Goal: Transaction & Acquisition: Purchase product/service

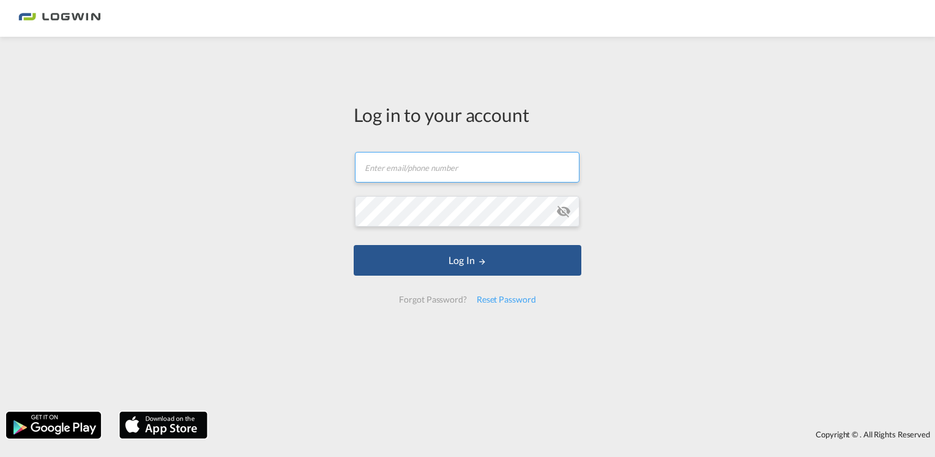
click at [466, 173] on input "text" at bounding box center [467, 167] width 225 height 31
paste input "[PERSON_NAME][EMAIL_ADDRESS][DOMAIN_NAME]"
type input "[PERSON_NAME][EMAIL_ADDRESS][DOMAIN_NAME]"
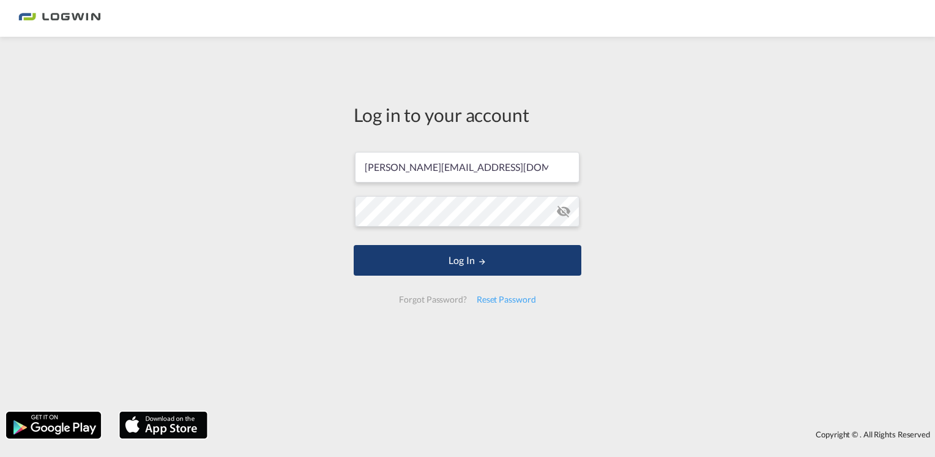
click at [510, 263] on button "Log In" at bounding box center [468, 260] width 228 height 31
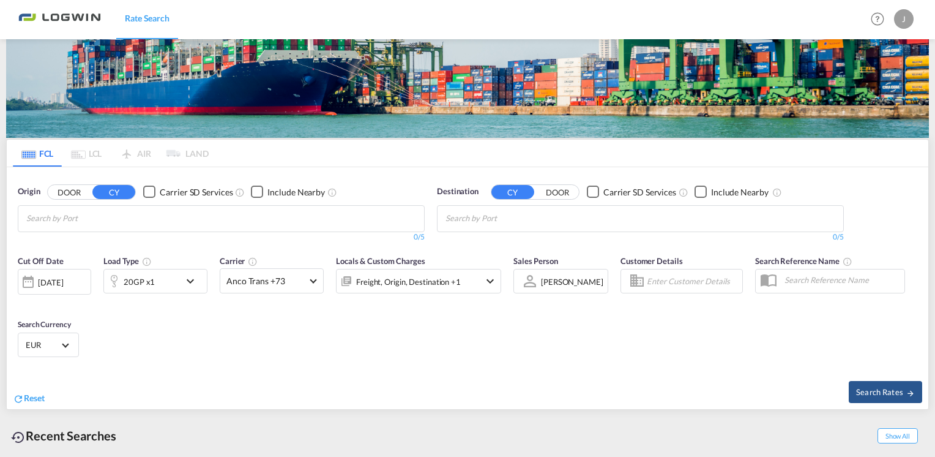
scroll to position [89, 0]
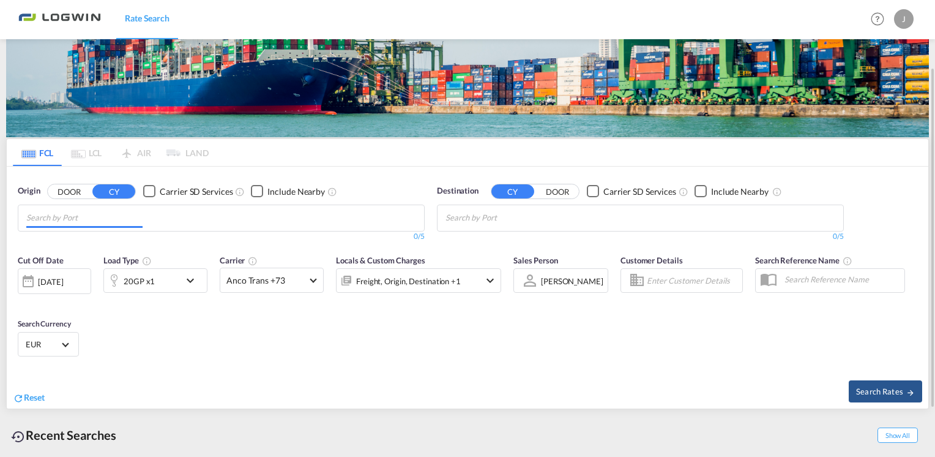
click at [334, 214] on md-chips at bounding box center [221, 218] width 406 height 26
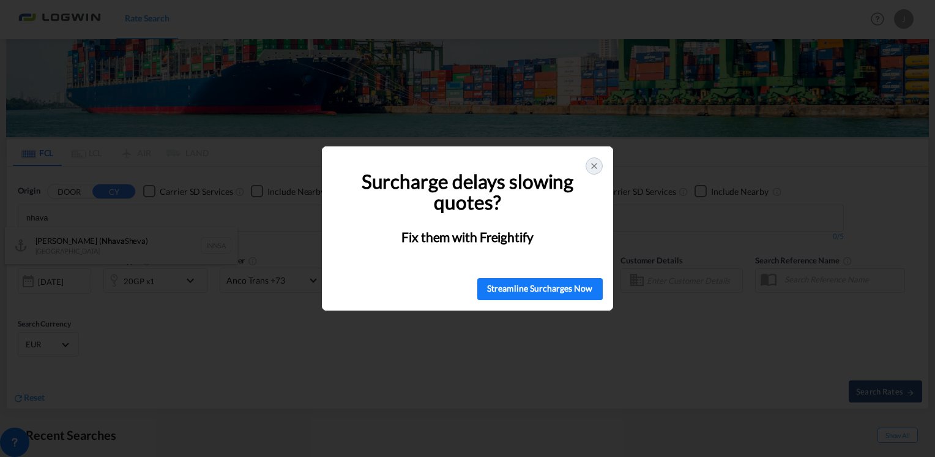
type input "nhava"
click at [594, 159] on div at bounding box center [594, 165] width 17 height 17
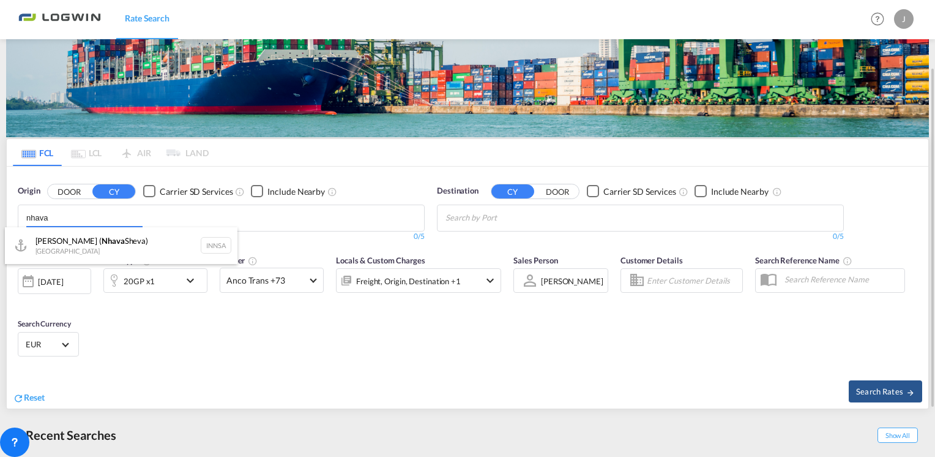
click at [198, 218] on body "Rate Search Rate Search Help Resources Product Release J My Profile Logout FCL …" at bounding box center [467, 228] width 935 height 457
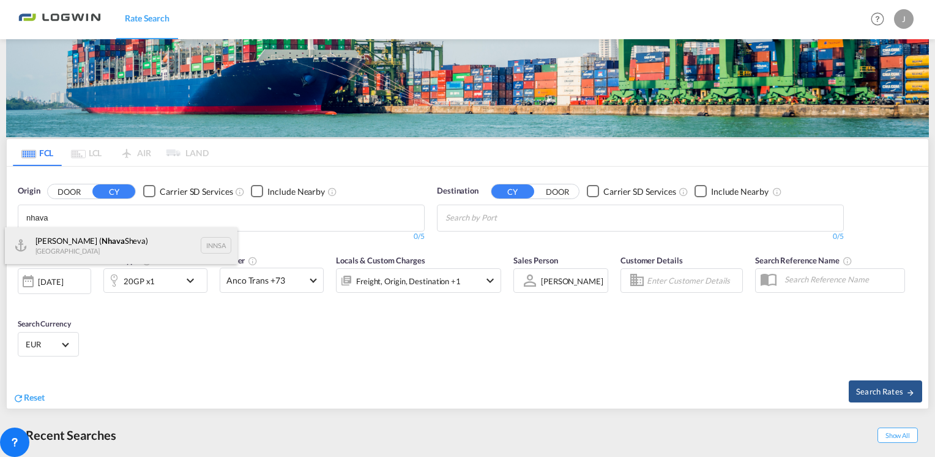
click at [129, 241] on div "[PERSON_NAME] ( [PERSON_NAME]) [GEOGRAPHIC_DATA] INNSA" at bounding box center [121, 245] width 233 height 37
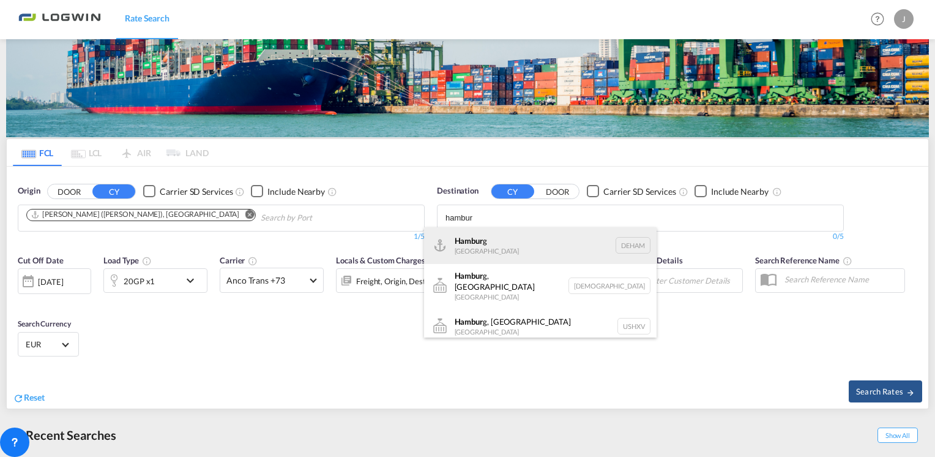
type input "hambur"
click at [479, 244] on div "Hambur g [GEOGRAPHIC_DATA] [GEOGRAPHIC_DATA]" at bounding box center [540, 245] width 233 height 37
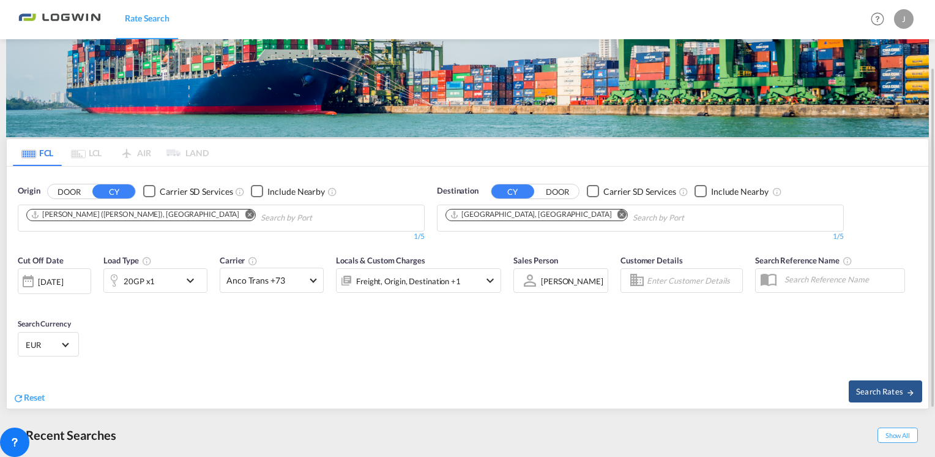
click at [54, 339] on span "EUR" at bounding box center [43, 344] width 34 height 11
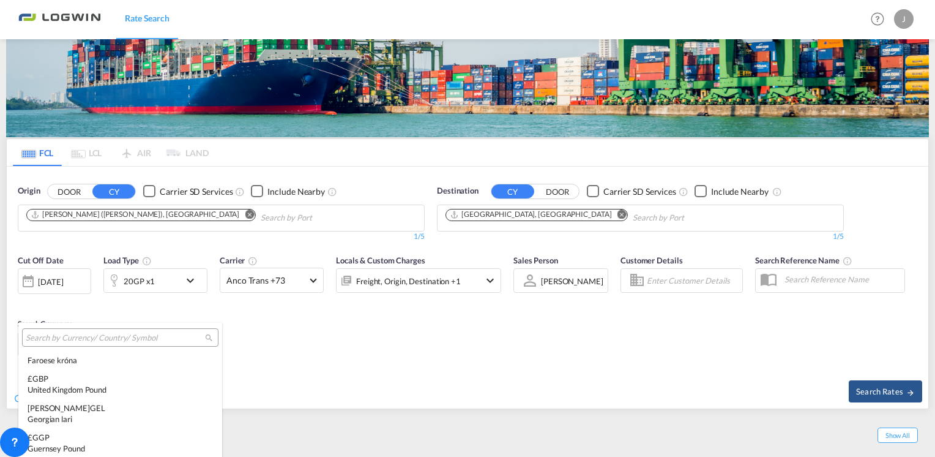
scroll to position [1366, 0]
click at [120, 333] on input "search" at bounding box center [115, 337] width 179 height 11
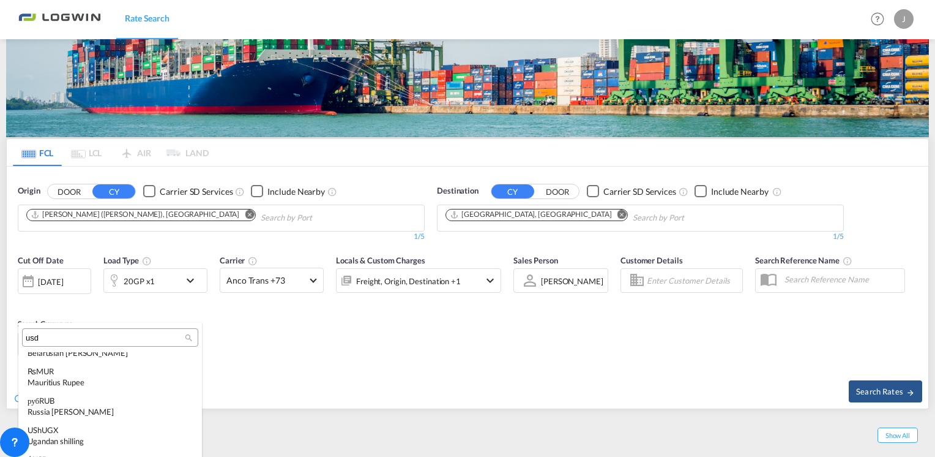
scroll to position [0, 0]
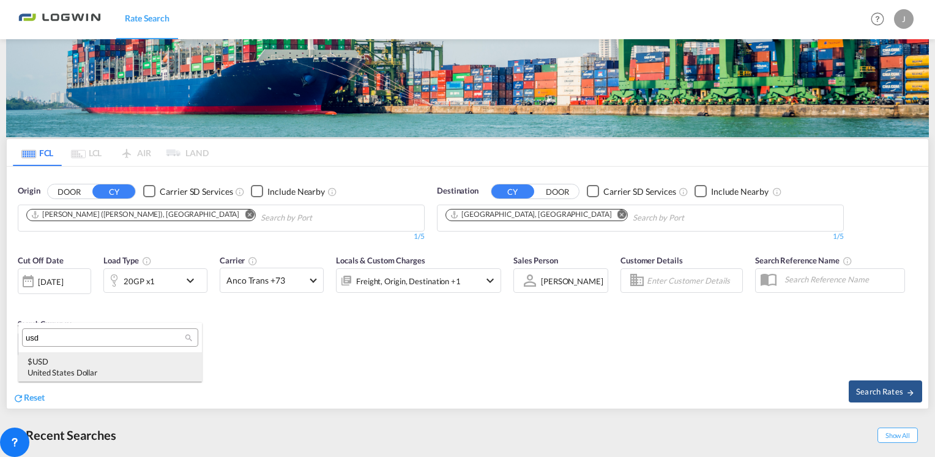
type input "usd"
click at [100, 365] on div "$ USD United States Dollar" at bounding box center [110, 367] width 165 height 22
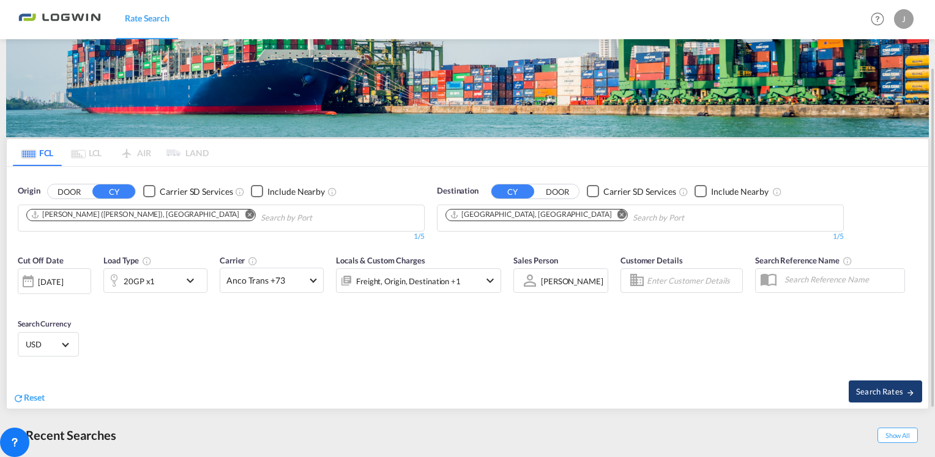
click at [880, 396] on button "Search Rates" at bounding box center [885, 391] width 73 height 22
type input "INNSA to DEHAM / [DATE]"
